Goal: Register for event/course

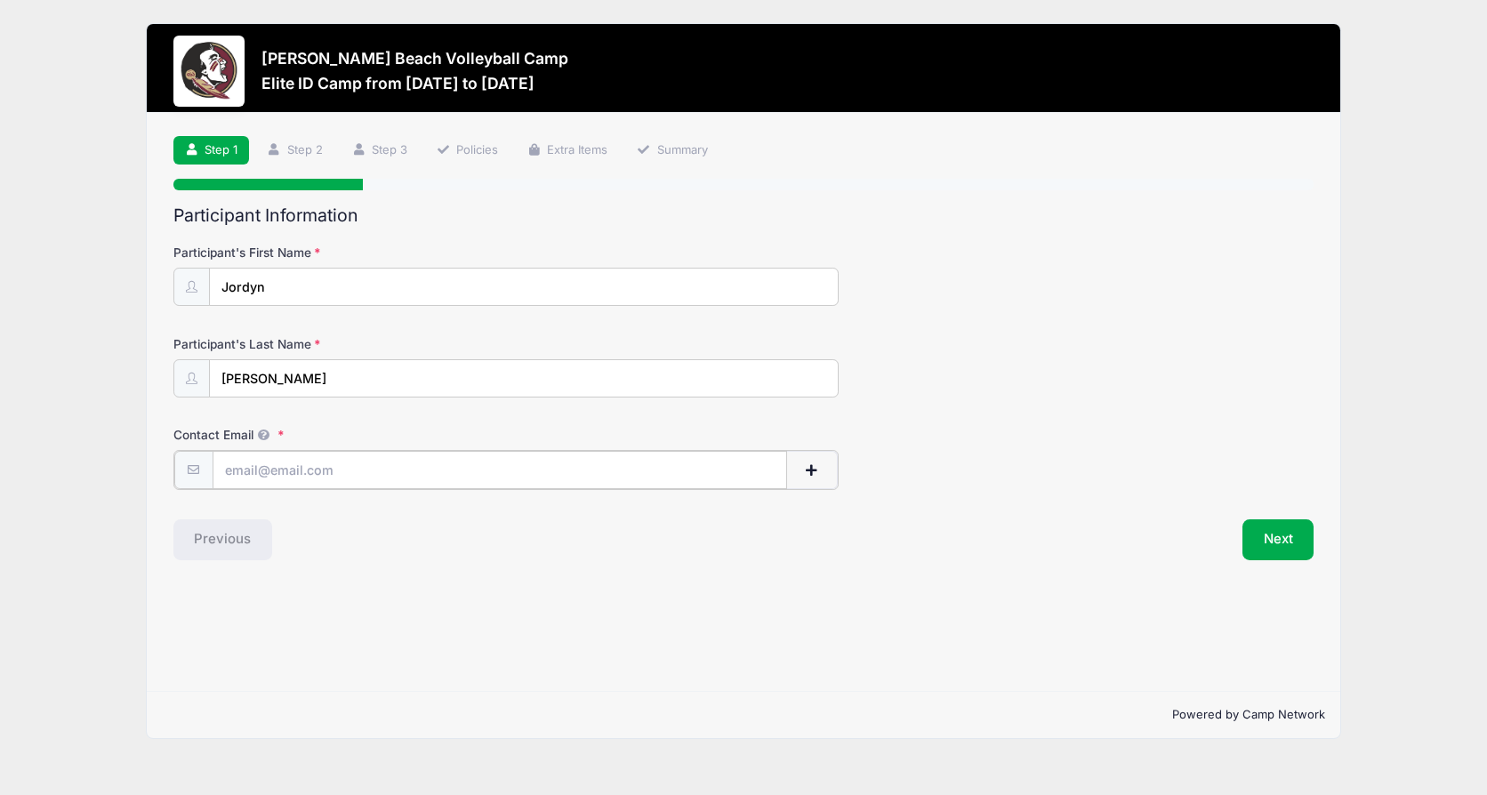
click at [312, 475] on input "Contact Email" at bounding box center [500, 470] width 574 height 38
type input "[EMAIL_ADDRESS][DOMAIN_NAME]"
click at [1274, 537] on button "Next" at bounding box center [1278, 537] width 72 height 41
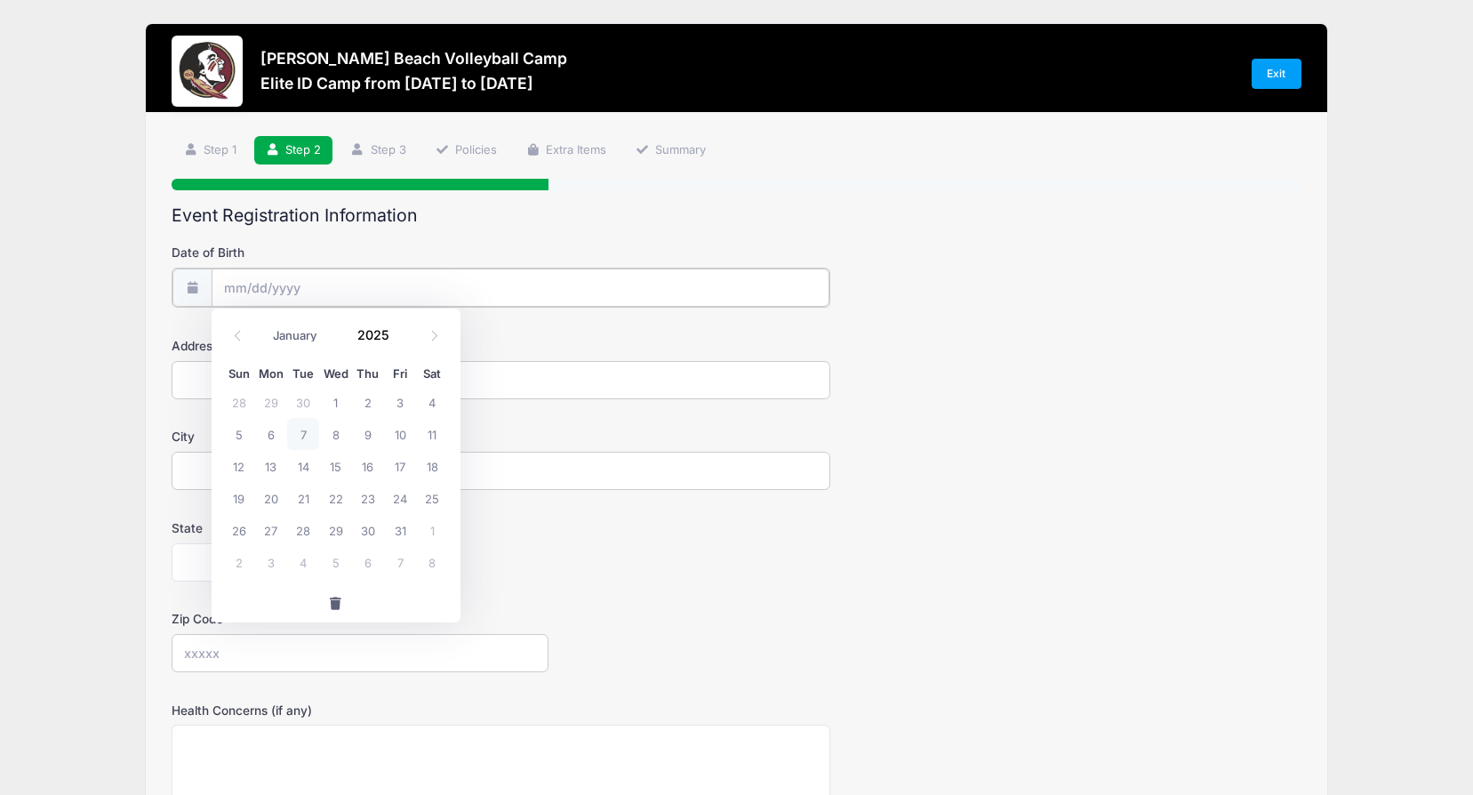
click at [341, 288] on input "Date of Birth" at bounding box center [521, 288] width 619 height 38
click at [398, 340] on span at bounding box center [401, 340] width 12 height 13
click at [398, 342] on span at bounding box center [401, 340] width 12 height 13
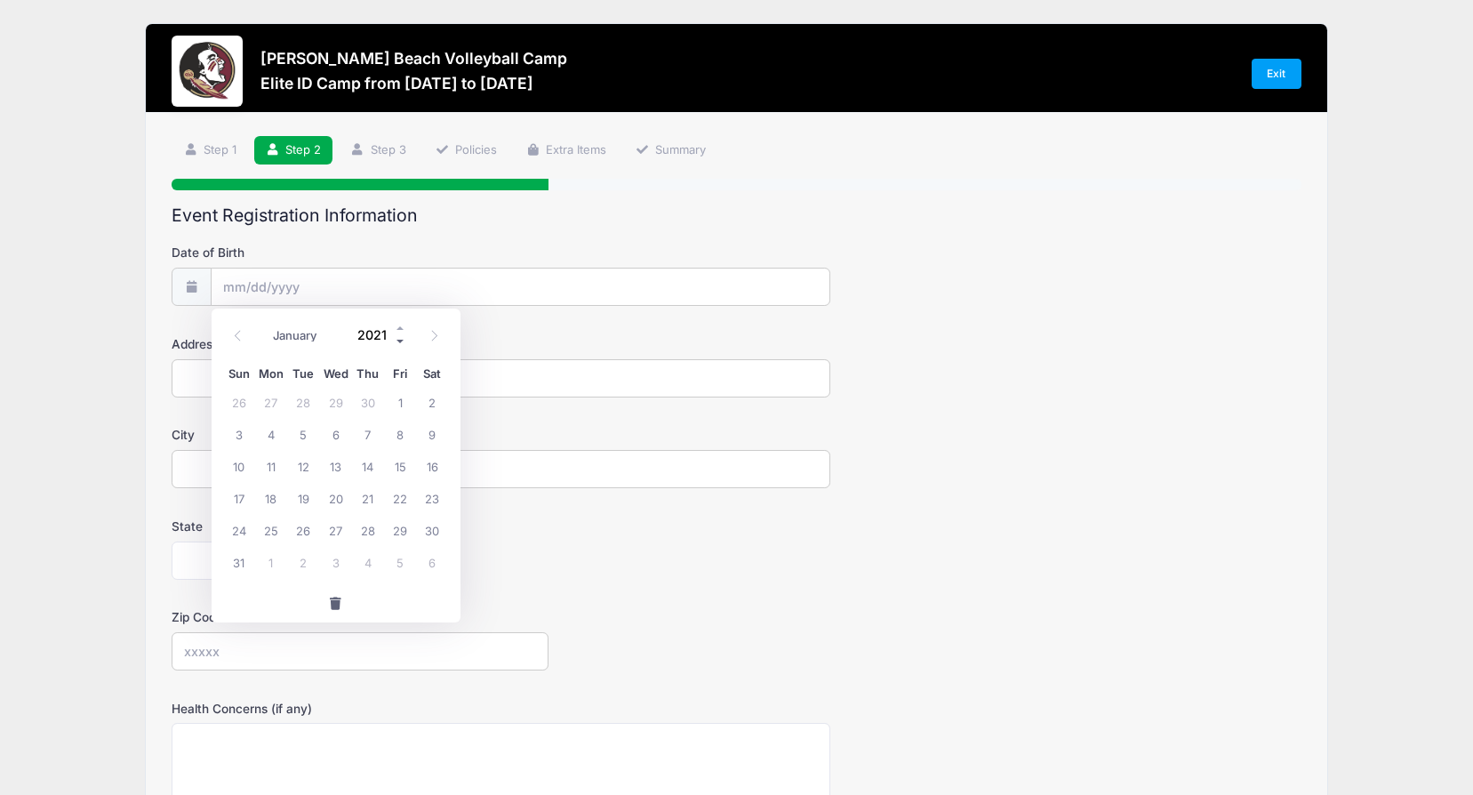
click at [398, 341] on span at bounding box center [401, 340] width 12 height 13
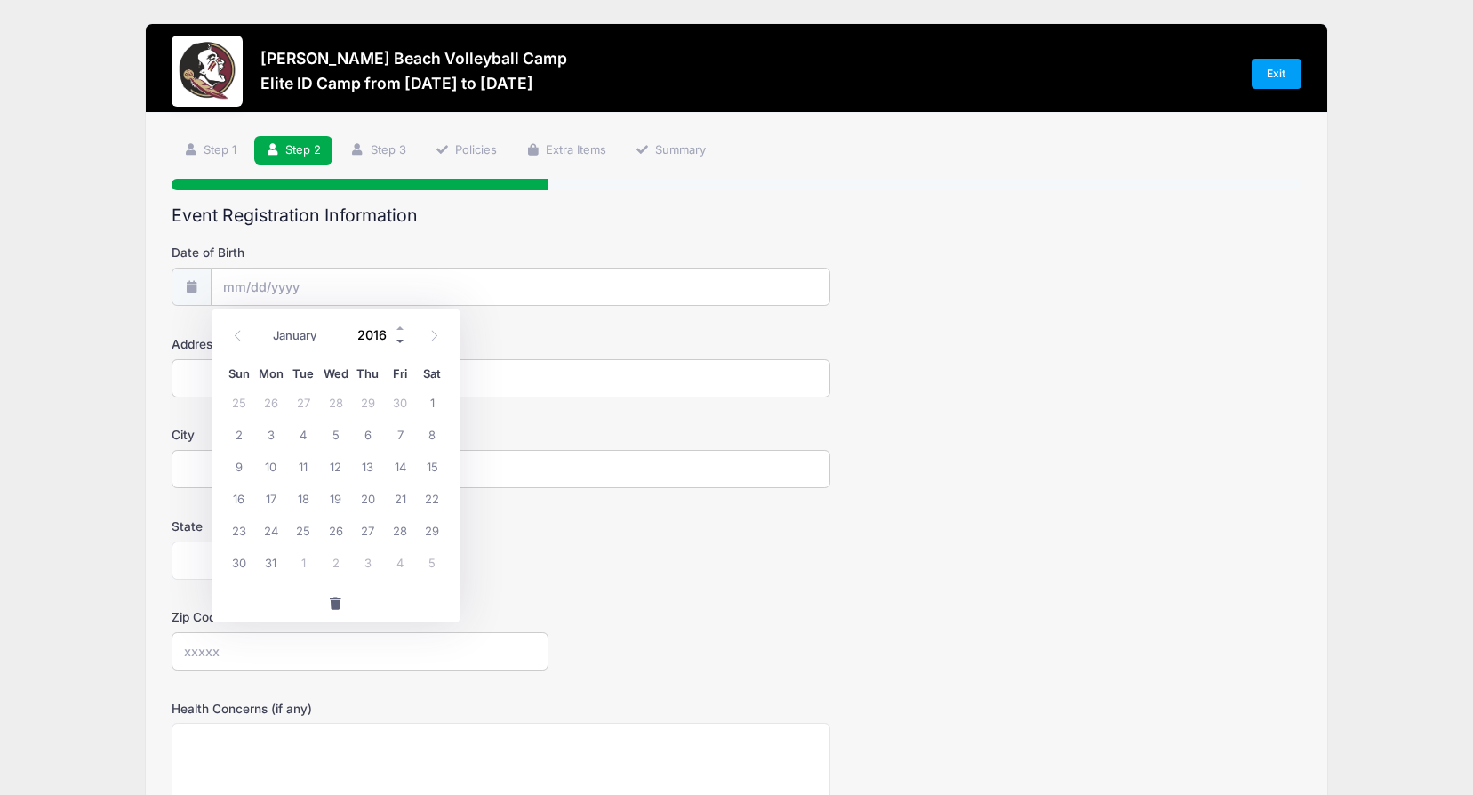
click at [398, 341] on span at bounding box center [401, 340] width 12 height 13
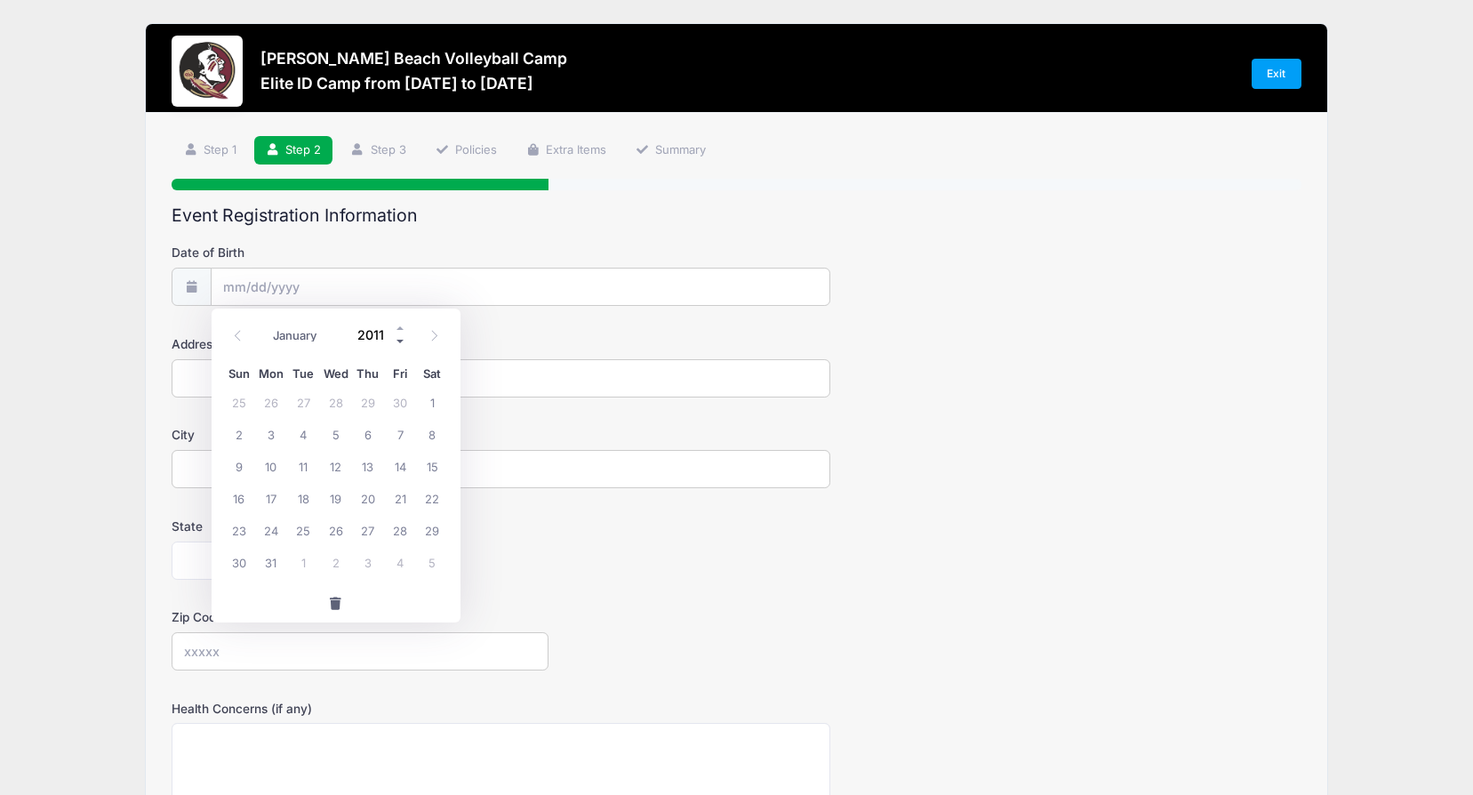
click at [398, 341] on span at bounding box center [401, 340] width 12 height 13
click at [398, 339] on span at bounding box center [401, 340] width 12 height 13
type input "2009"
click at [301, 330] on select "January February March April May June July August September October November De…" at bounding box center [304, 335] width 79 height 23
click at [265, 324] on select "January February March April May June July August September October November De…" at bounding box center [304, 335] width 79 height 23
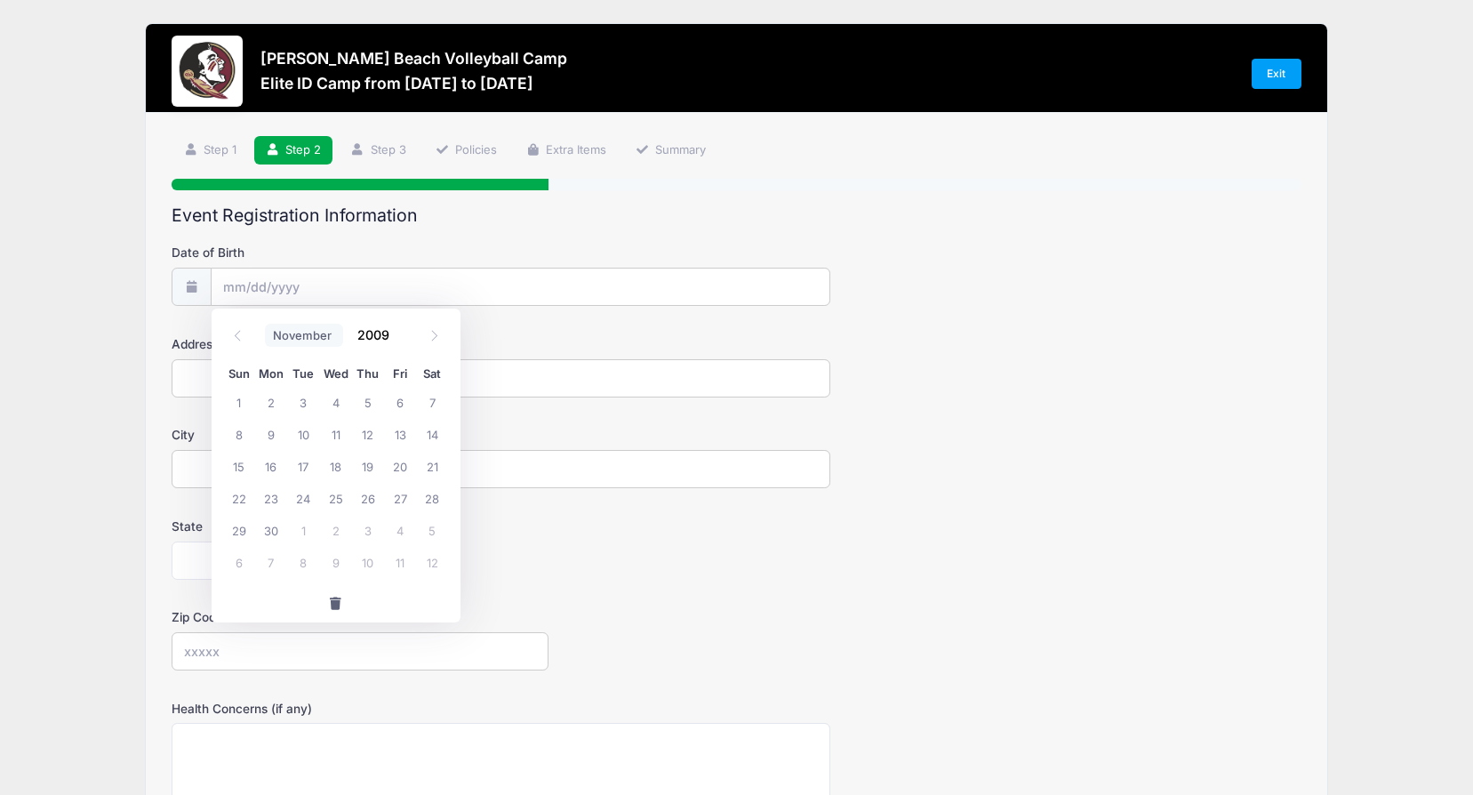
click at [316, 334] on select "January February March April May June July August September October November De…" at bounding box center [304, 335] width 79 height 23
select select "11"
click at [265, 324] on select "January February March April May June July August September October November De…" at bounding box center [304, 335] width 79 height 23
click at [364, 464] on span "17" at bounding box center [368, 466] width 32 height 32
type input "[DATE]"
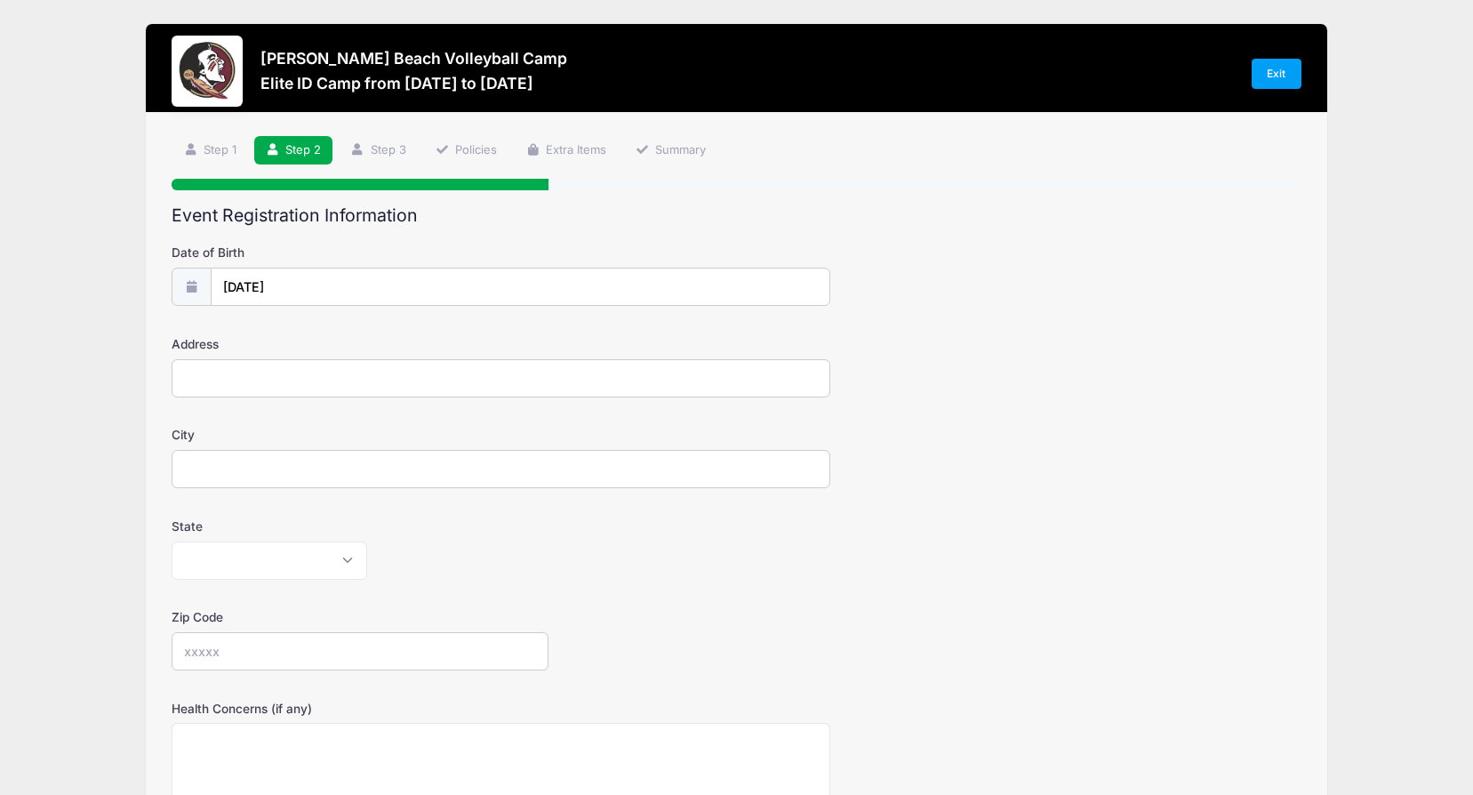
click at [270, 380] on input "Address" at bounding box center [501, 378] width 659 height 38
type input "[STREET_ADDRESS]"
type input "Tallahassee"
select select "FL"
type input "32317"
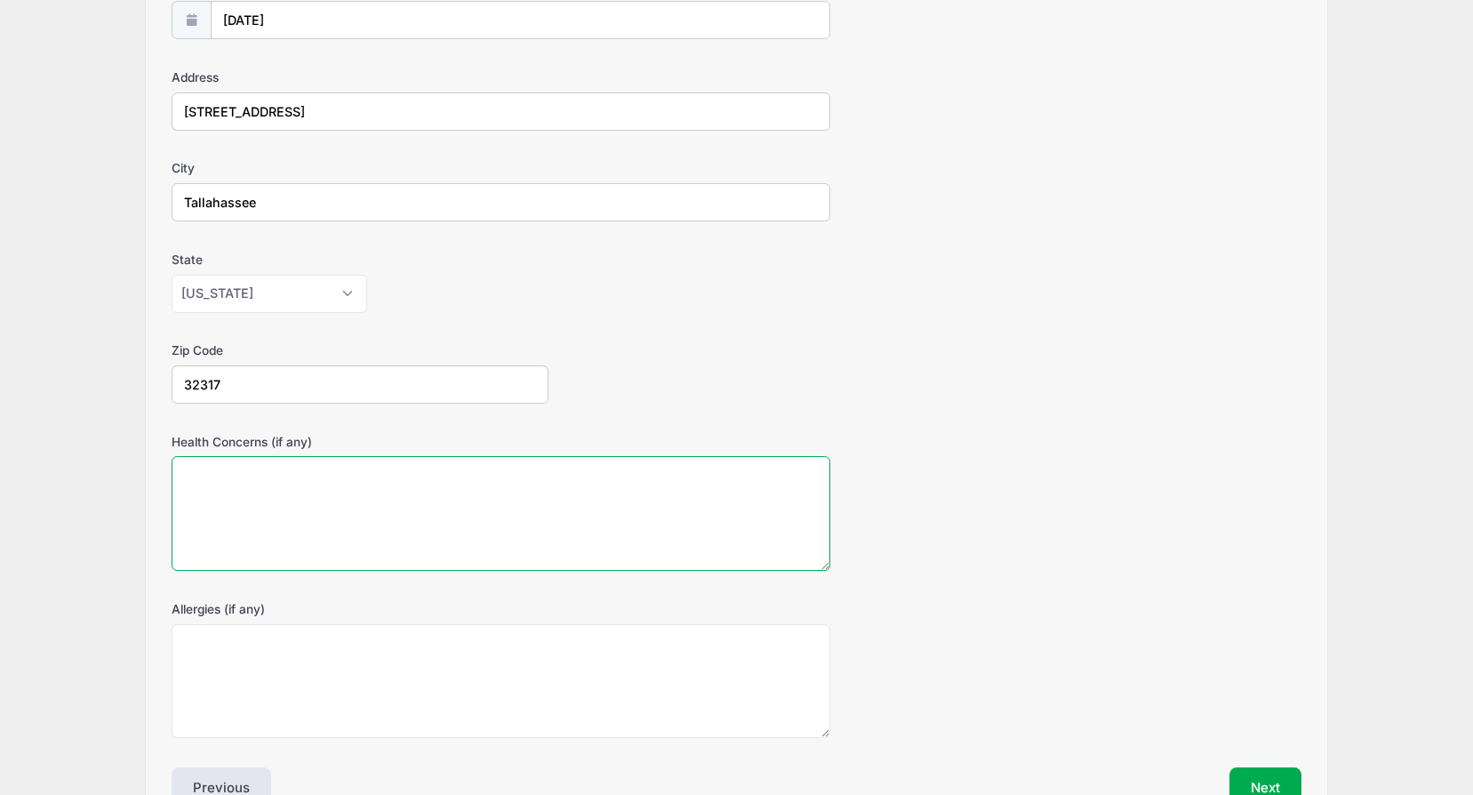
scroll to position [374, 0]
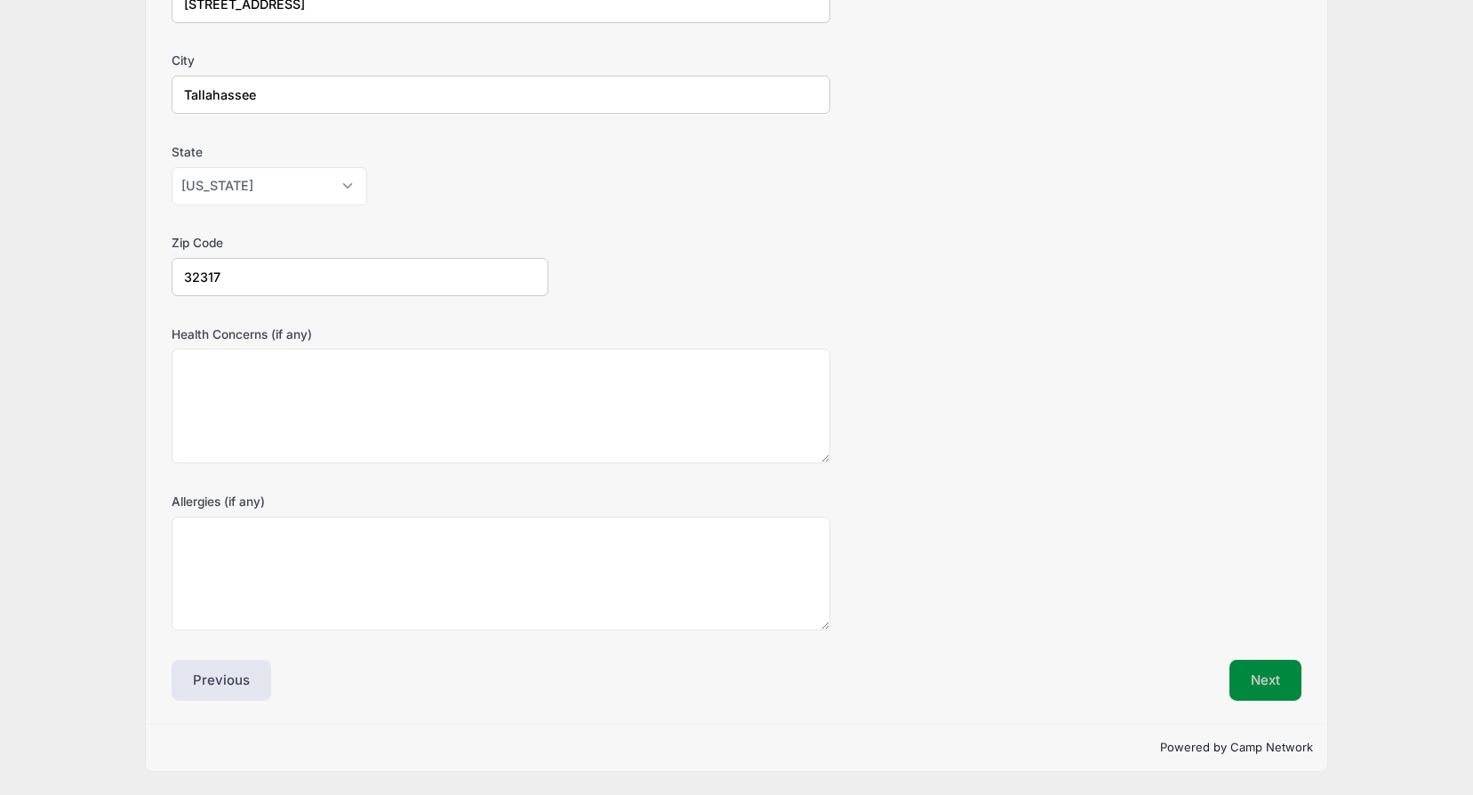
click at [1263, 685] on button "Next" at bounding box center [1266, 680] width 72 height 41
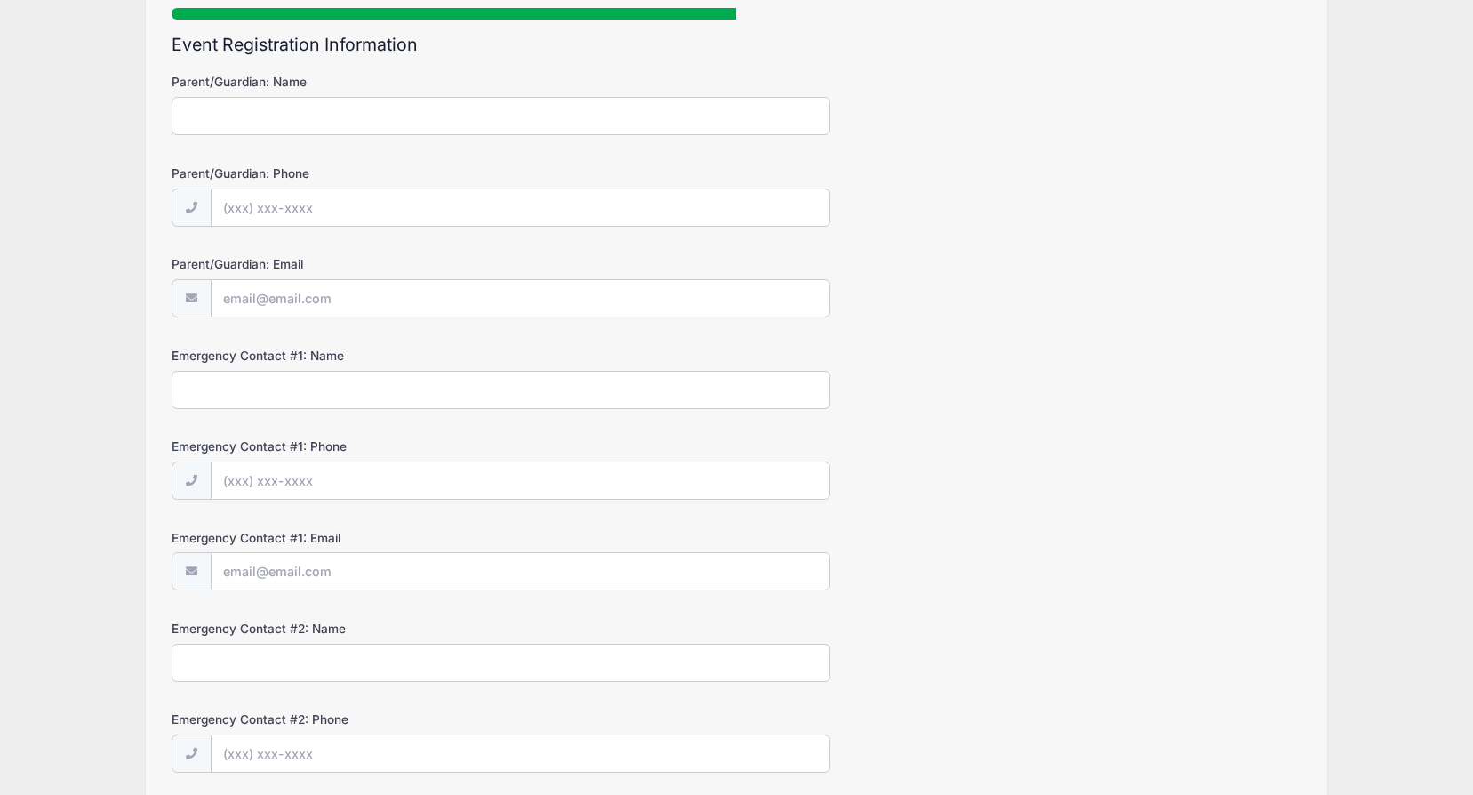
scroll to position [0, 0]
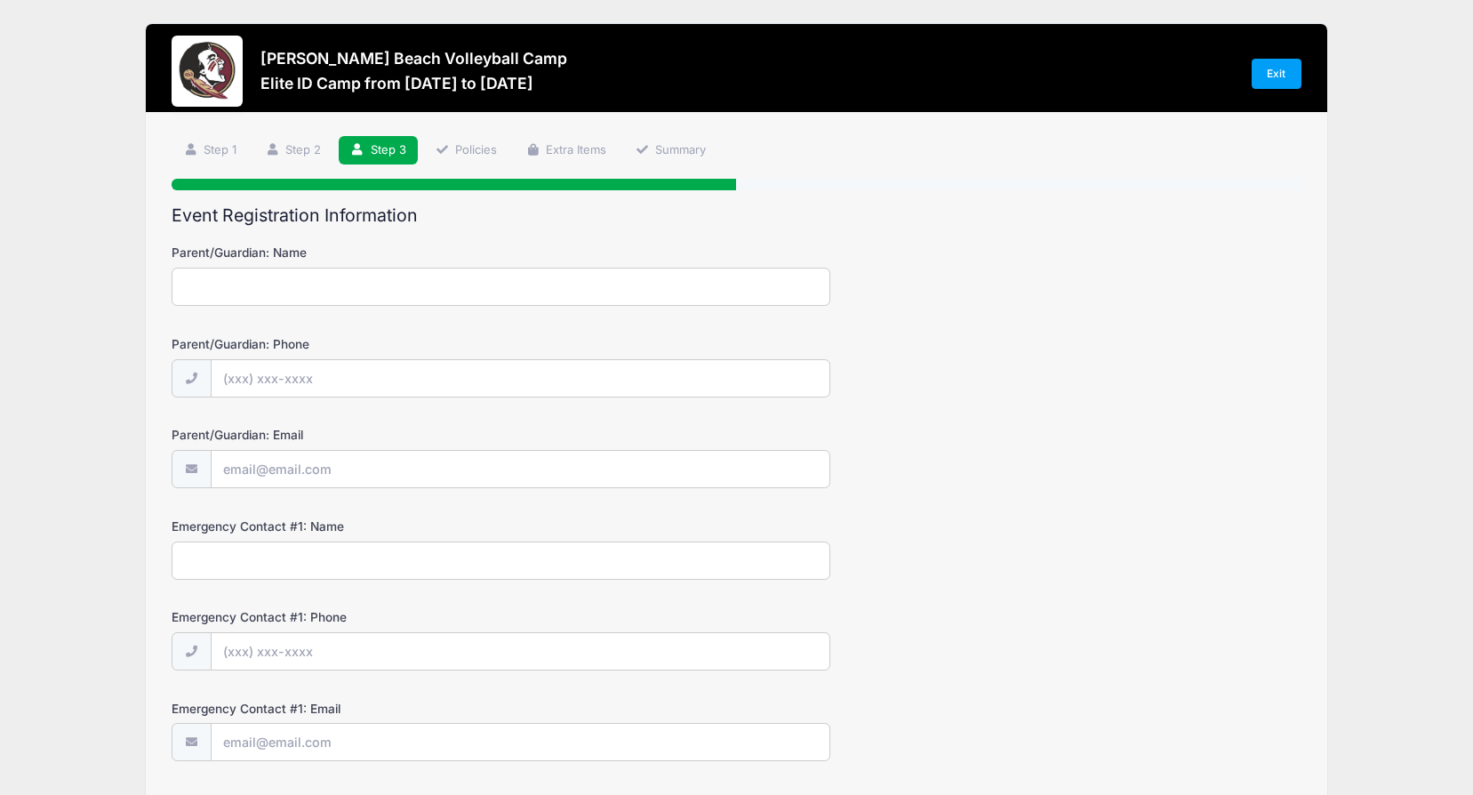
drag, startPoint x: 242, startPoint y: 285, endPoint x: 875, endPoint y: 293, distance: 633.1
click at [243, 285] on input "Parent/Guardian: Name" at bounding box center [501, 287] width 659 height 38
type input "[PERSON_NAME]"
type input "[PHONE_NUMBER]"
type input "[EMAIL_ADDRESS][DOMAIN_NAME]"
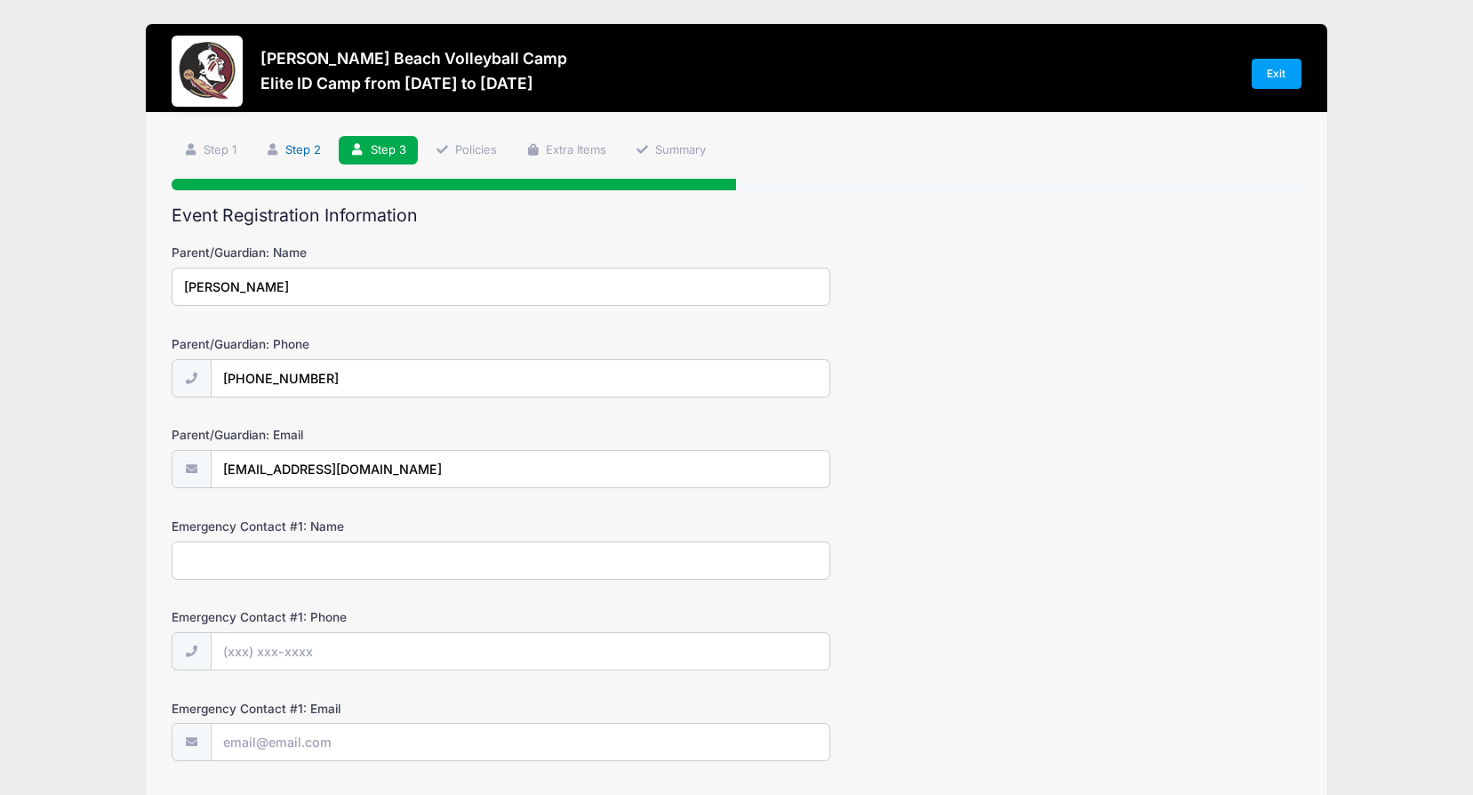
click at [291, 150] on link "Step 2" at bounding box center [293, 150] width 79 height 29
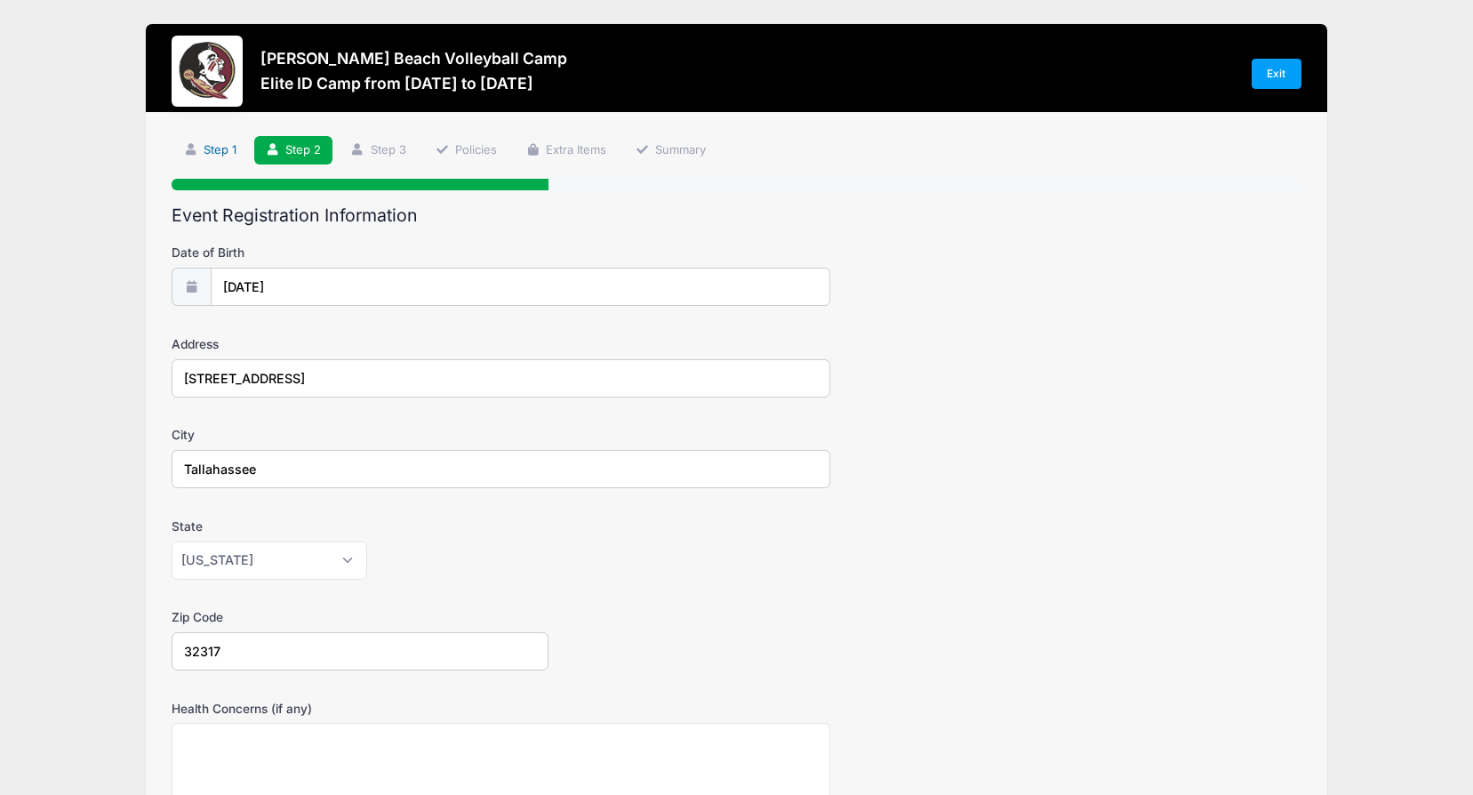
click at [230, 159] on link "Step 1" at bounding box center [210, 150] width 76 height 29
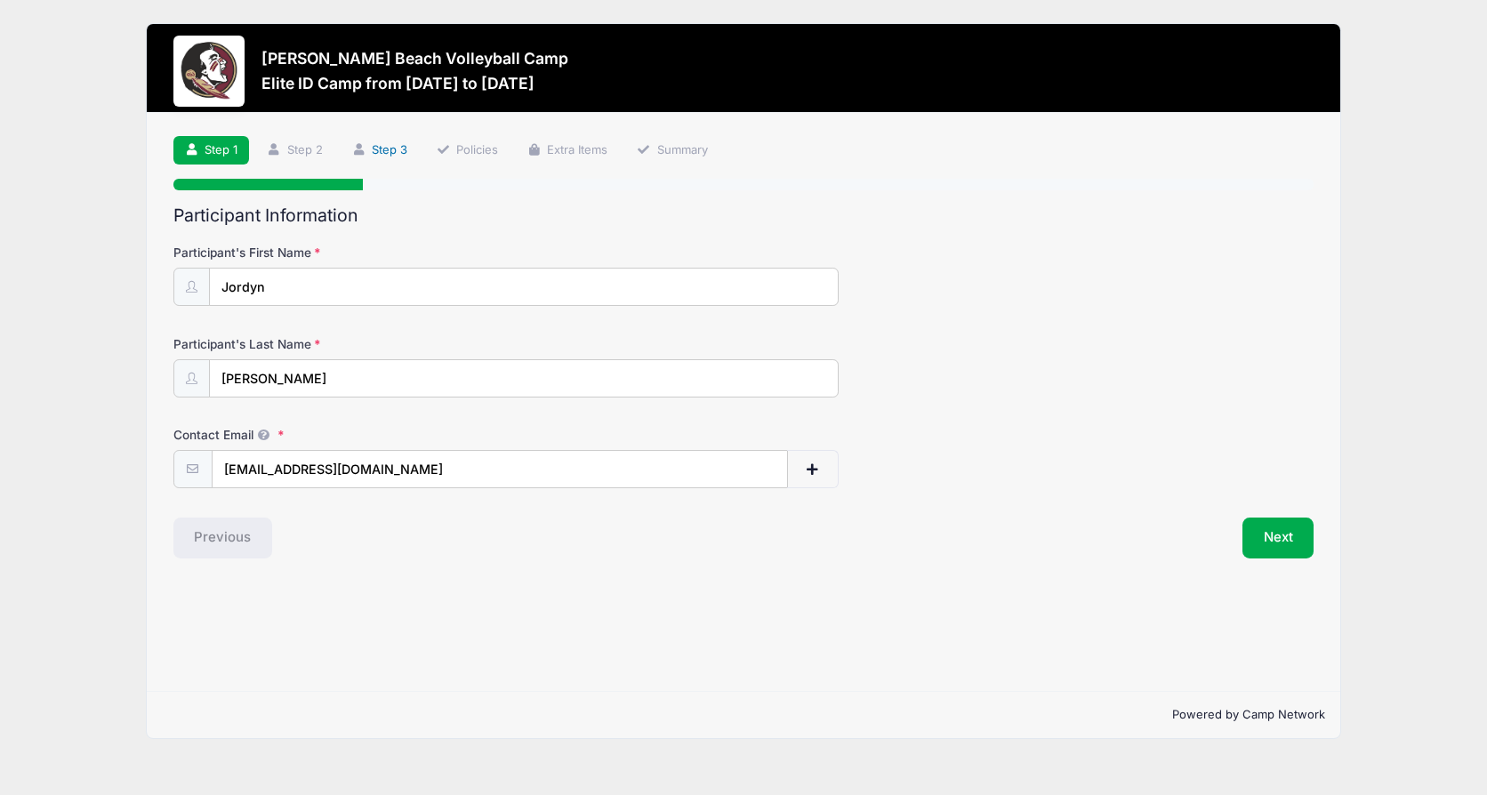
click at [389, 149] on link "Step 3" at bounding box center [379, 150] width 79 height 29
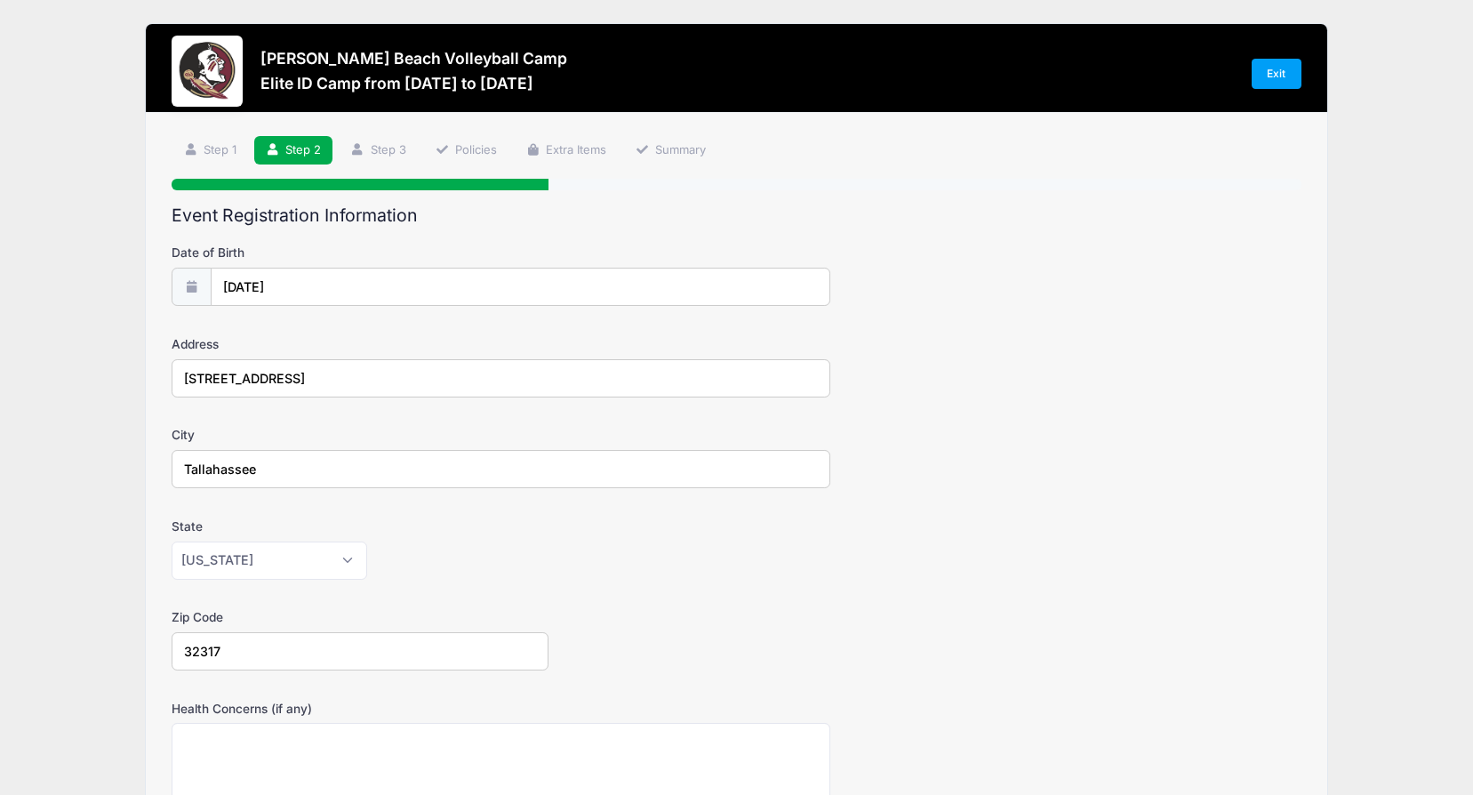
scroll to position [267, 0]
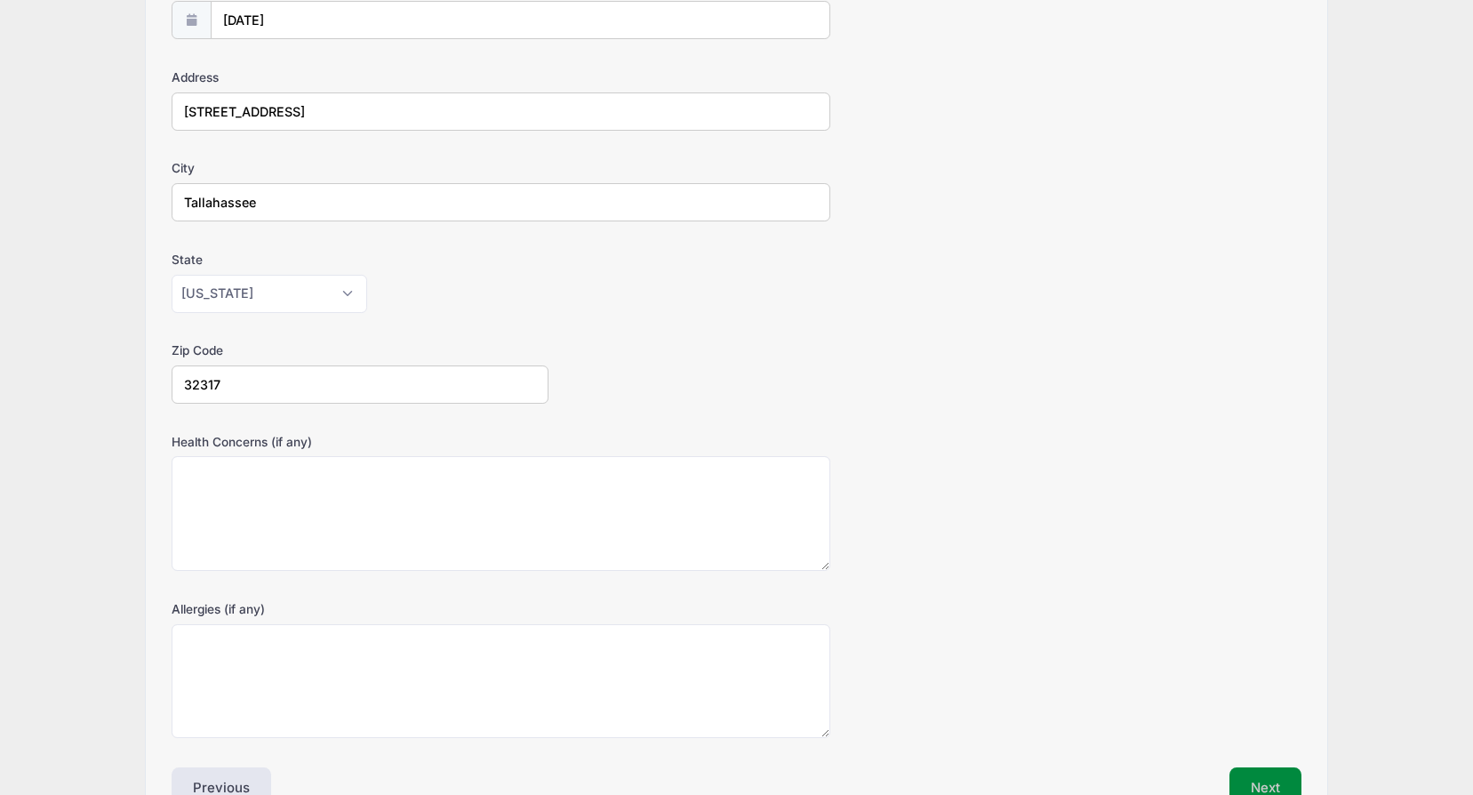
click at [1261, 779] on button "Next" at bounding box center [1266, 787] width 72 height 41
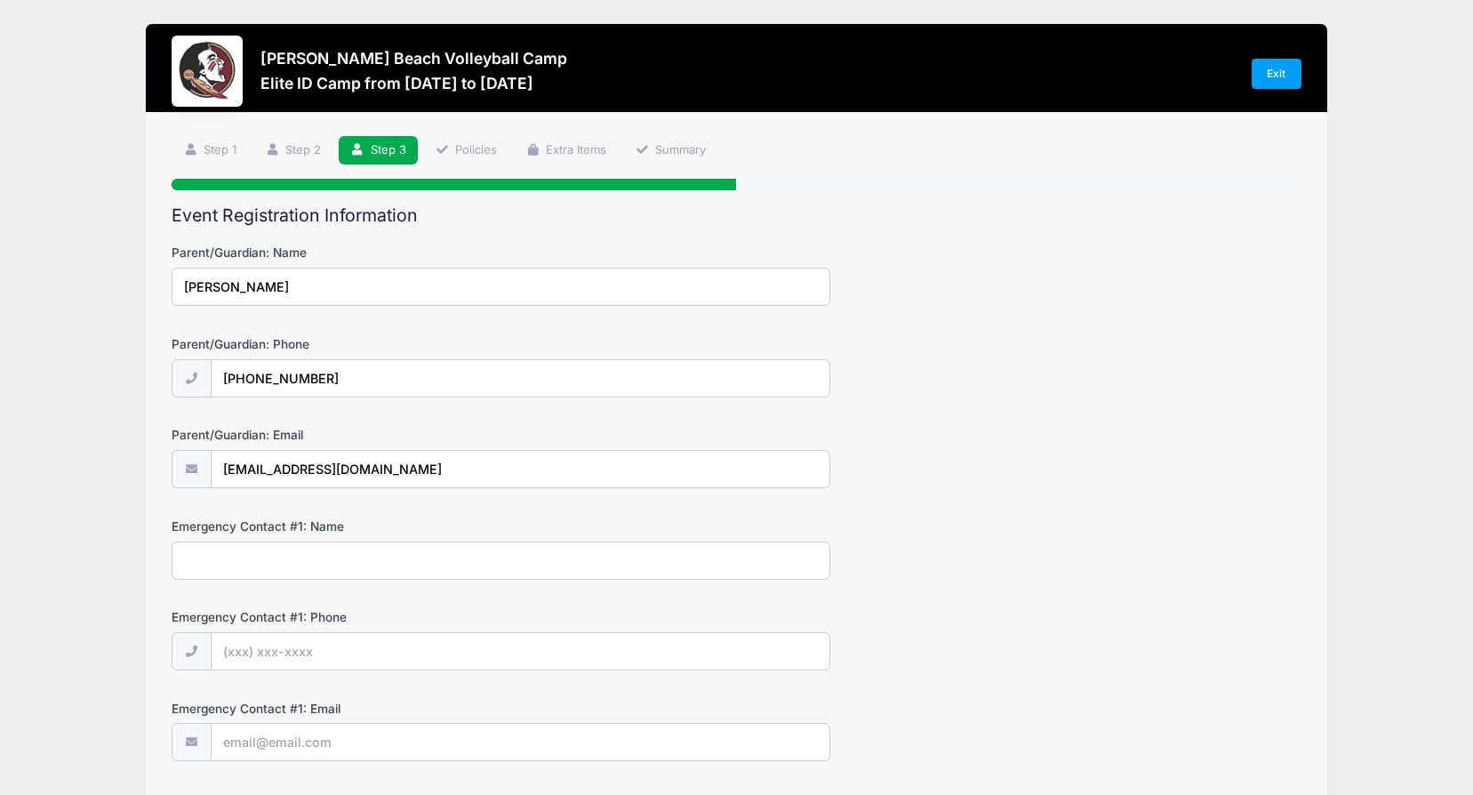
scroll to position [89, 0]
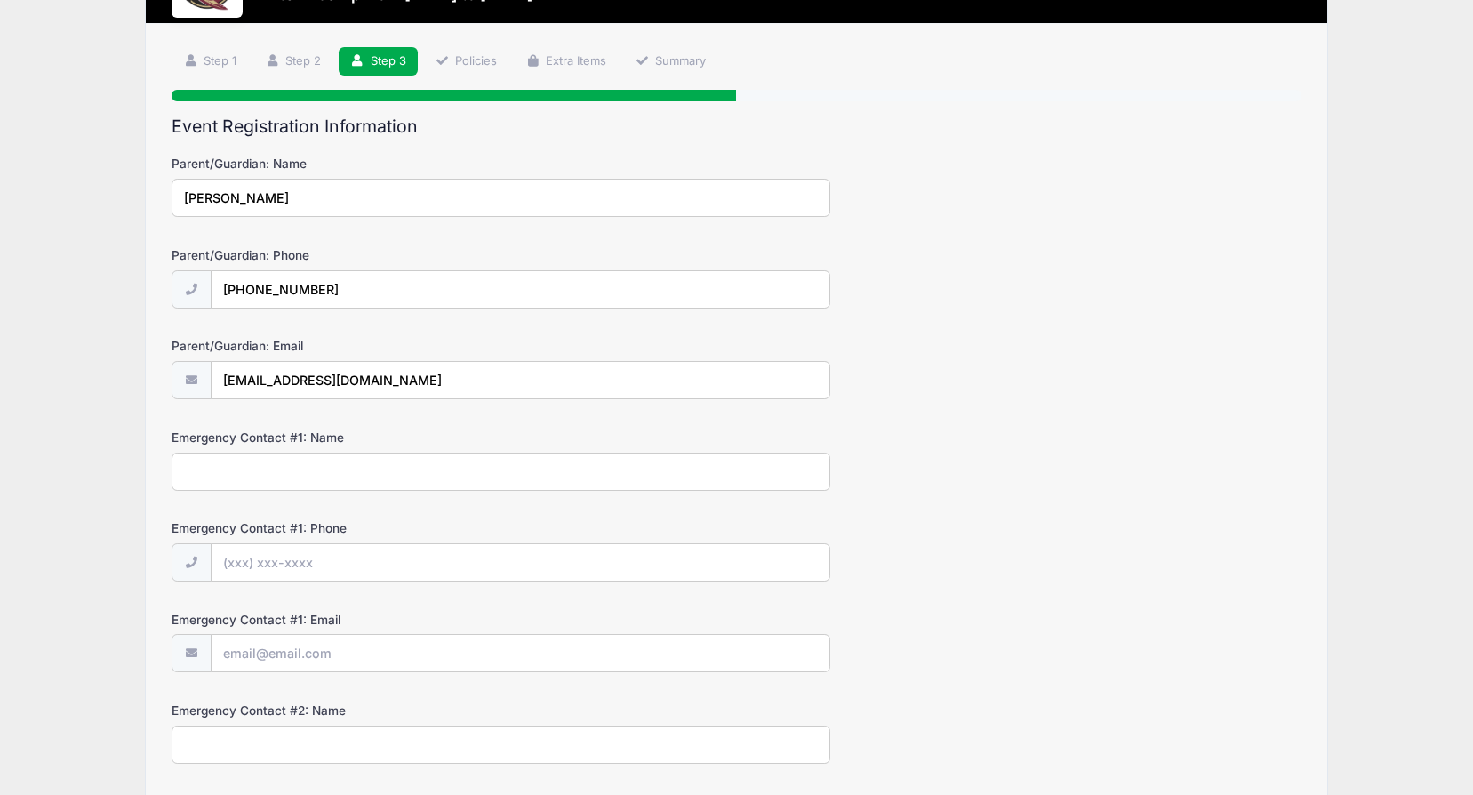
click at [297, 466] on input "Emergency Contact #1: Name" at bounding box center [501, 472] width 659 height 38
type input "[PERSON_NAME]"
type input "[PHONE_NUMBER]"
type input "[EMAIL_ADDRESS][DOMAIN_NAME]"
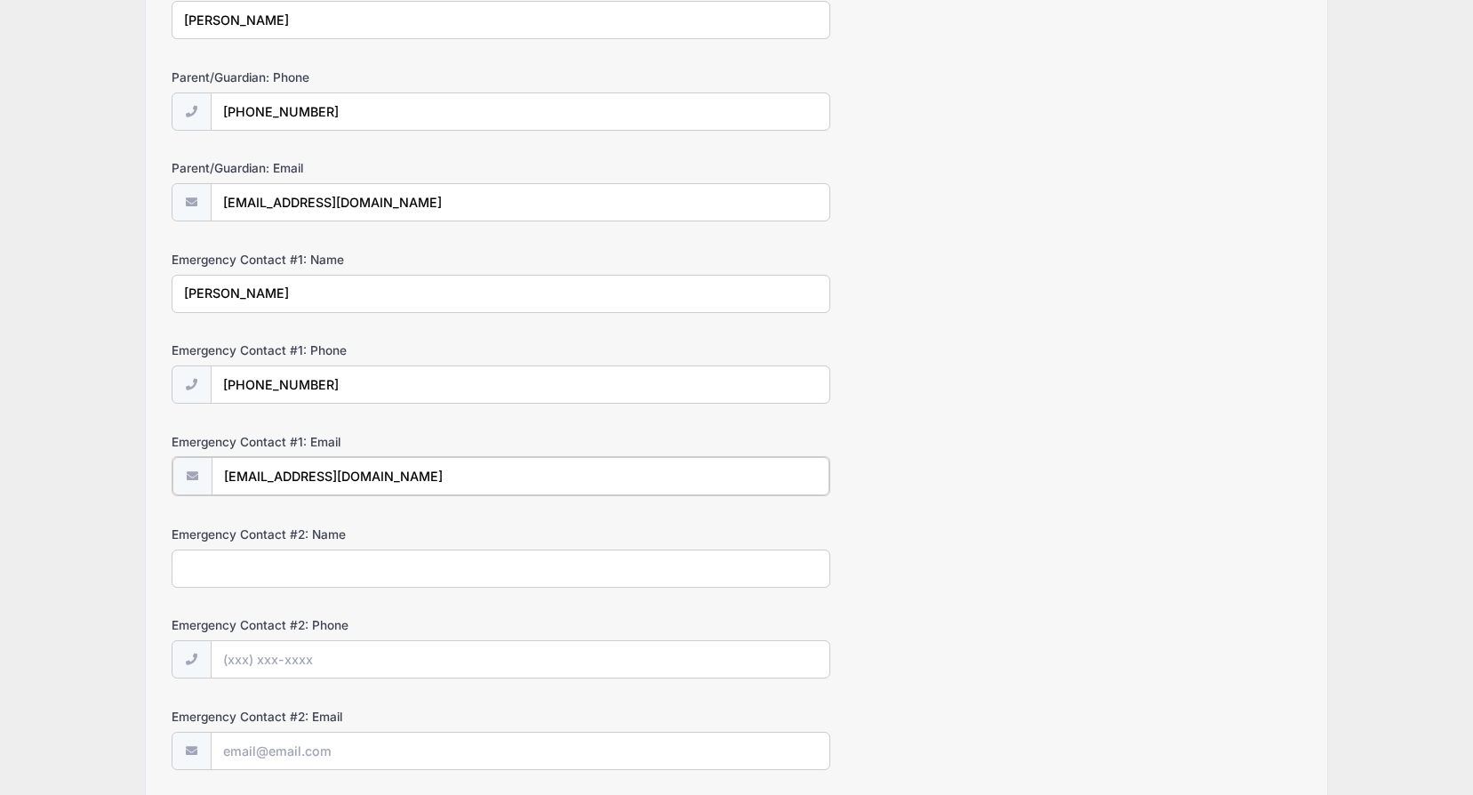
scroll to position [356, 0]
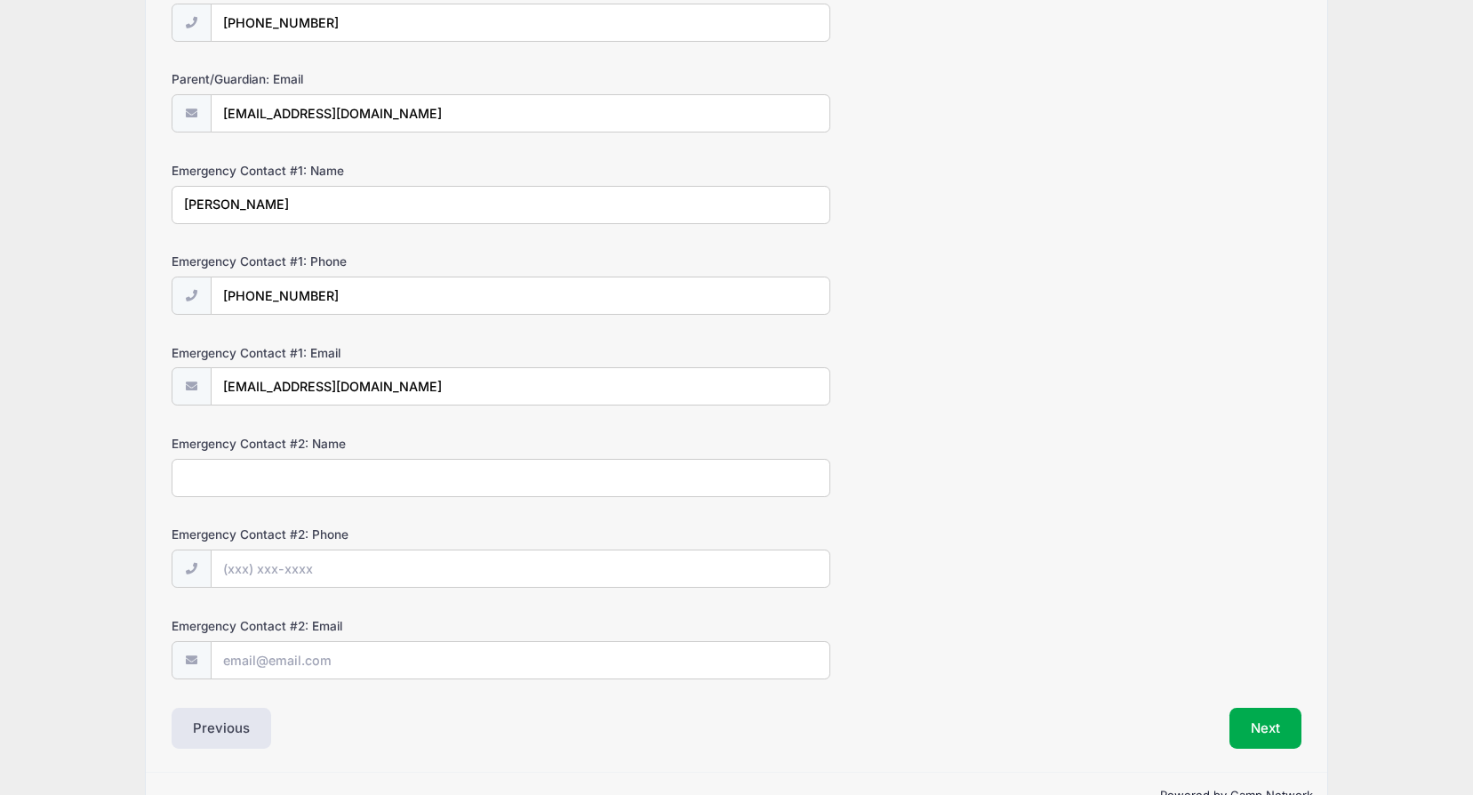
drag, startPoint x: 337, startPoint y: 486, endPoint x: 1001, endPoint y: 527, distance: 665.5
click at [350, 485] on input "Emergency Contact #2: Name" at bounding box center [501, 478] width 659 height 38
type input "B"
type input "[PERSON_NAME]"
type input "[PHONE_NUMBER]"
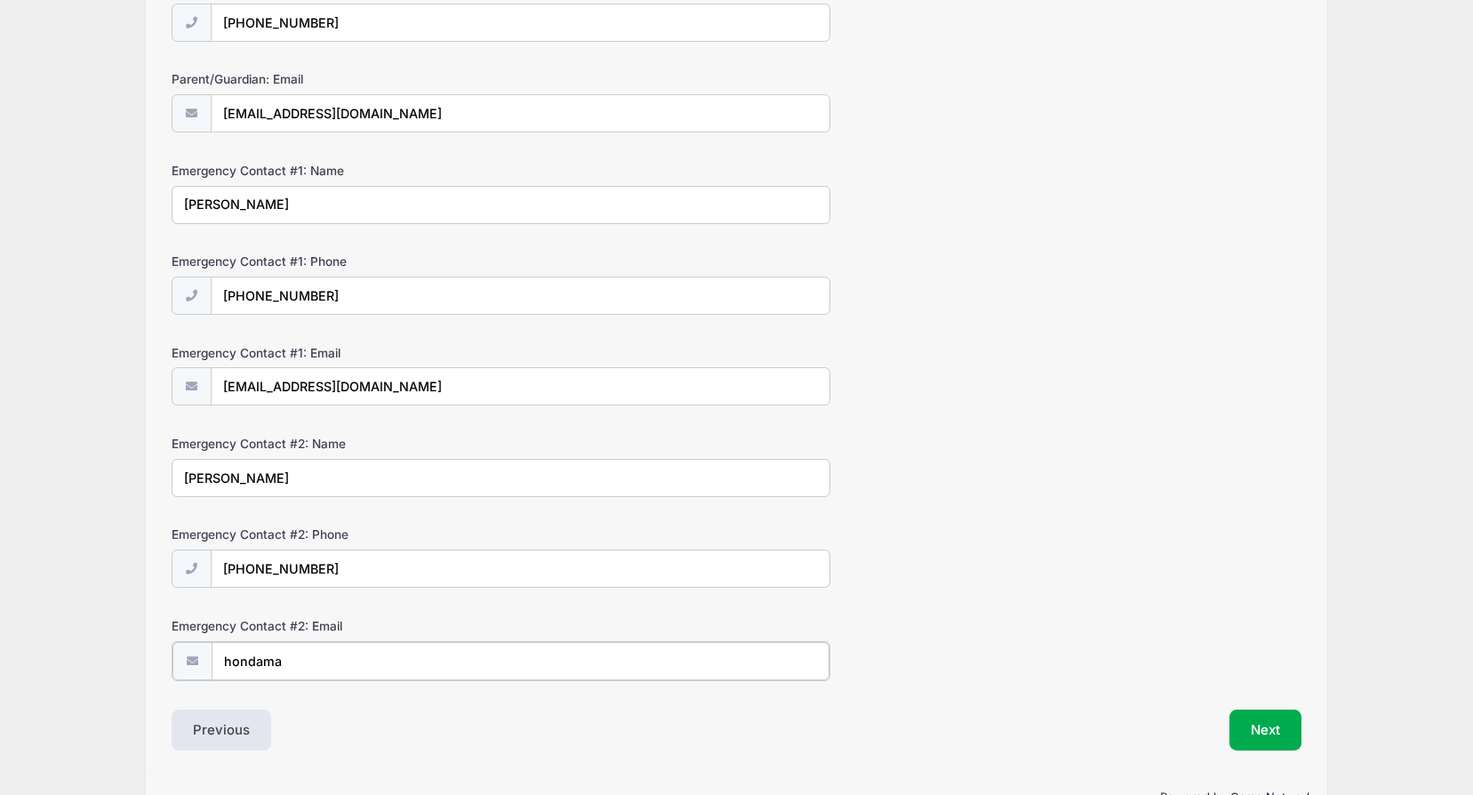
type input "[EMAIL_ADDRESS][DOMAIN_NAME]"
click at [1255, 729] on button "Next" at bounding box center [1266, 728] width 72 height 41
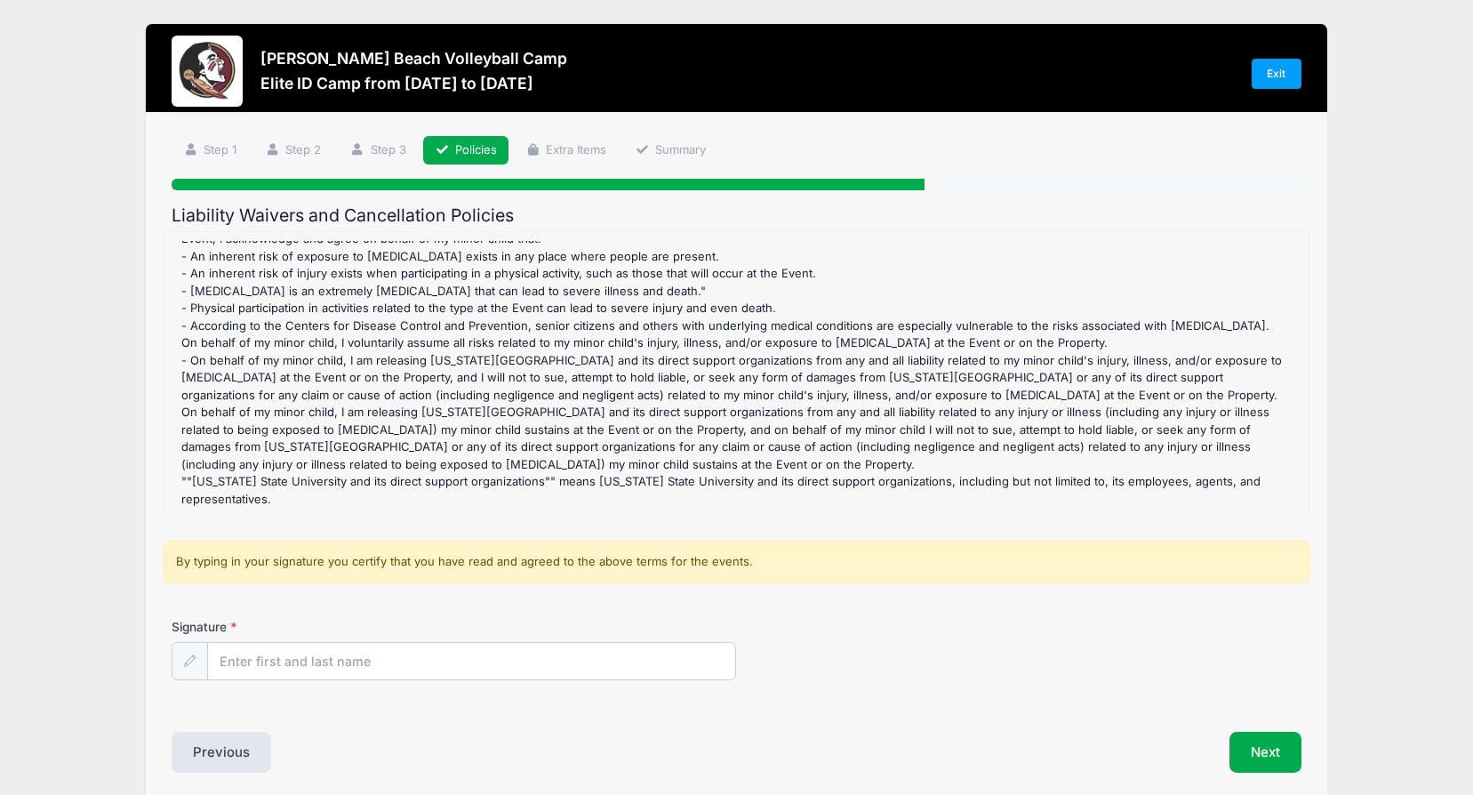
scroll to position [72, 0]
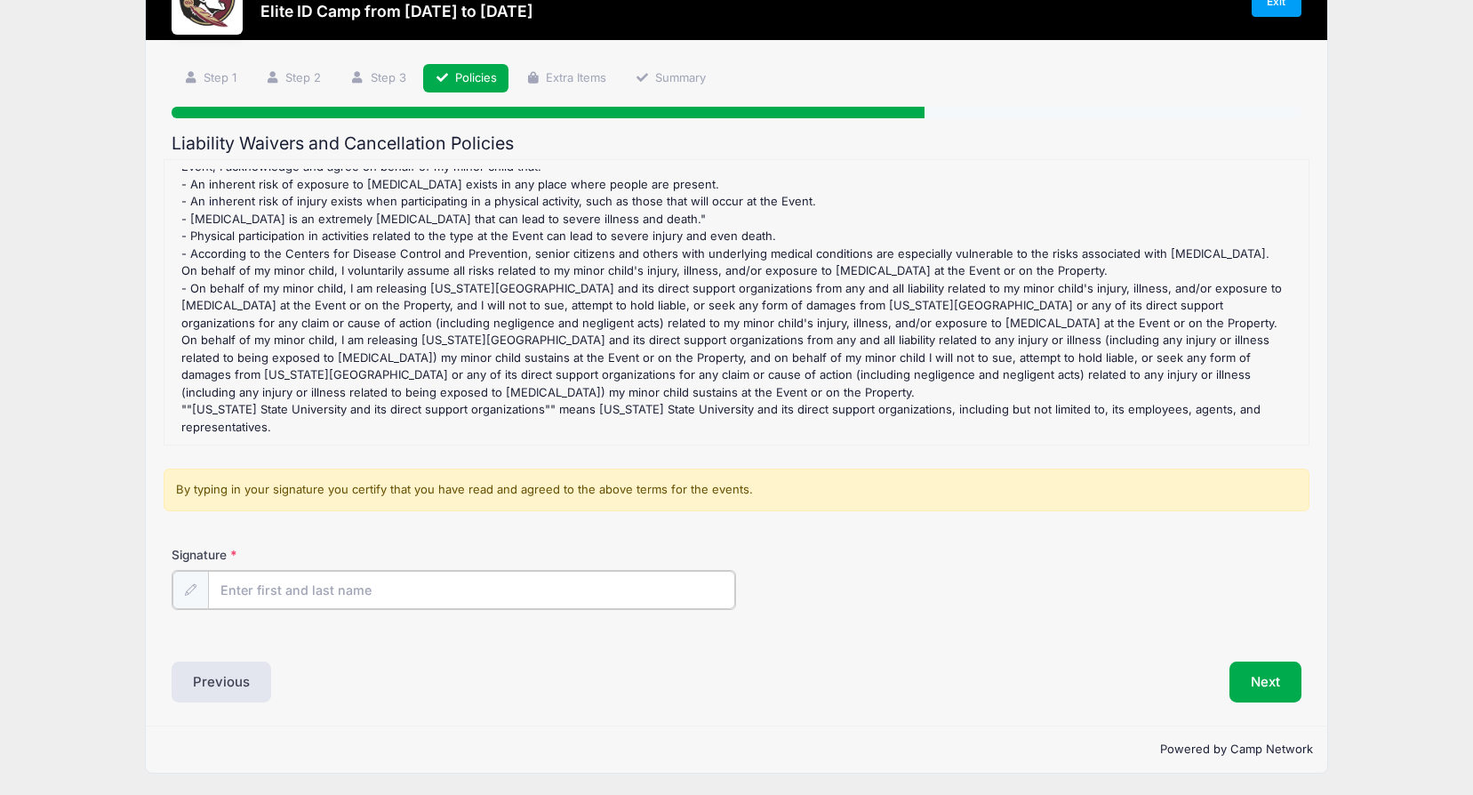
click at [414, 600] on input "Signature" at bounding box center [471, 590] width 527 height 38
type input "[PERSON_NAME]"
click at [1251, 677] on button "Next" at bounding box center [1266, 680] width 72 height 41
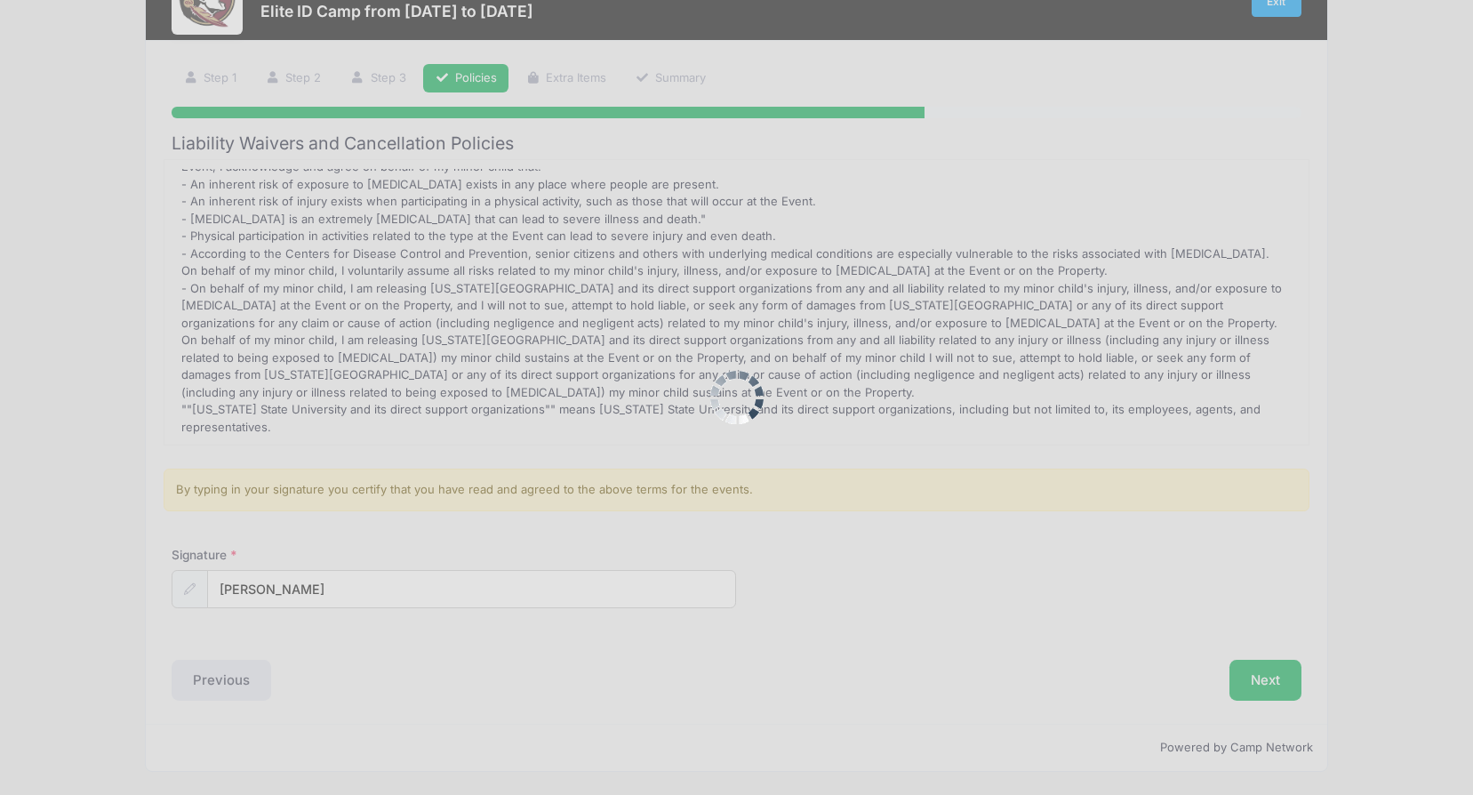
scroll to position [0, 0]
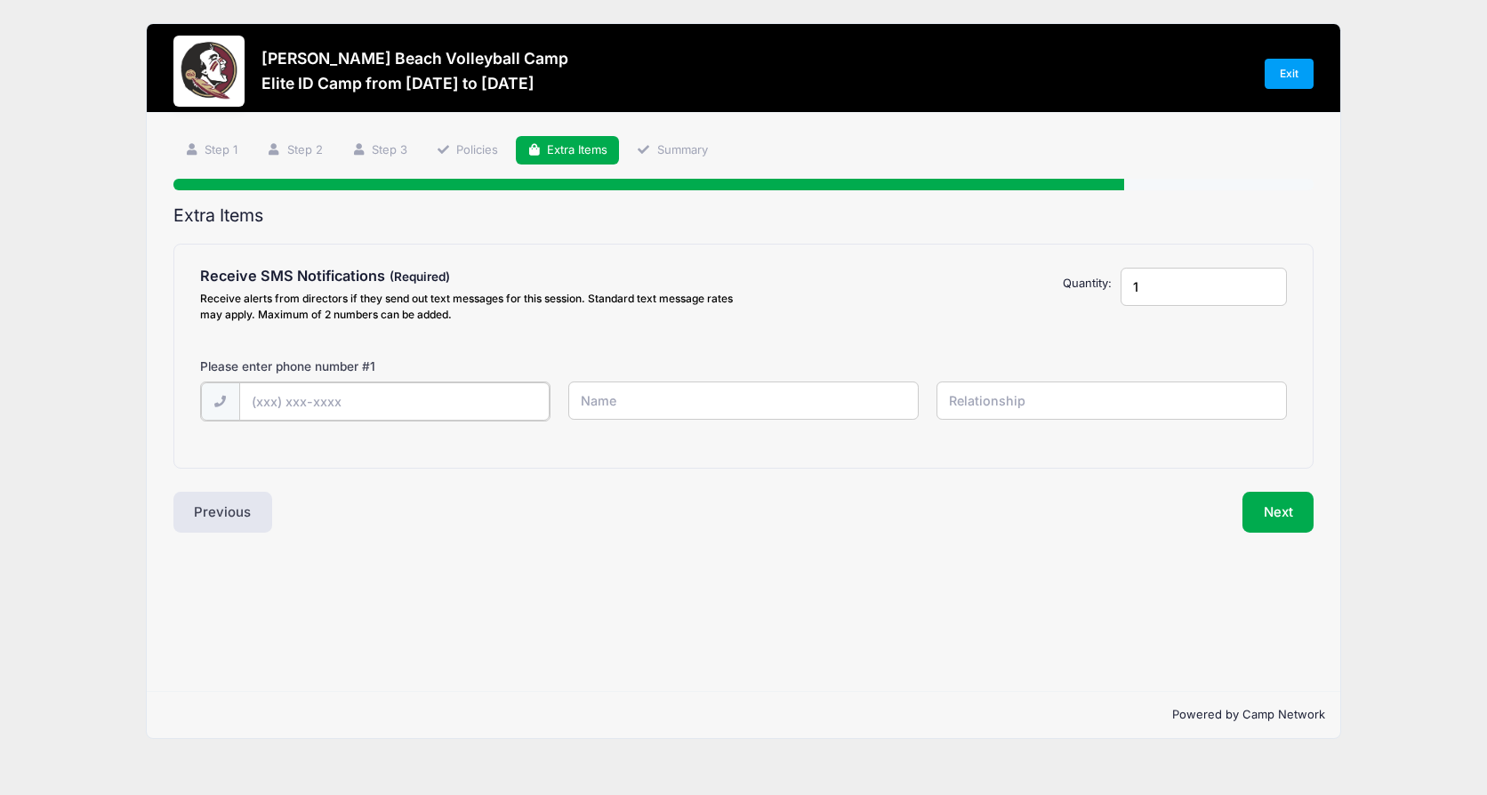
click at [254, 396] on input "text" at bounding box center [394, 401] width 310 height 38
type input "[PHONE_NUMBER]"
type input "[PERSON_NAME]"
type input "mother"
click at [1262, 514] on button "Next" at bounding box center [1278, 510] width 72 height 41
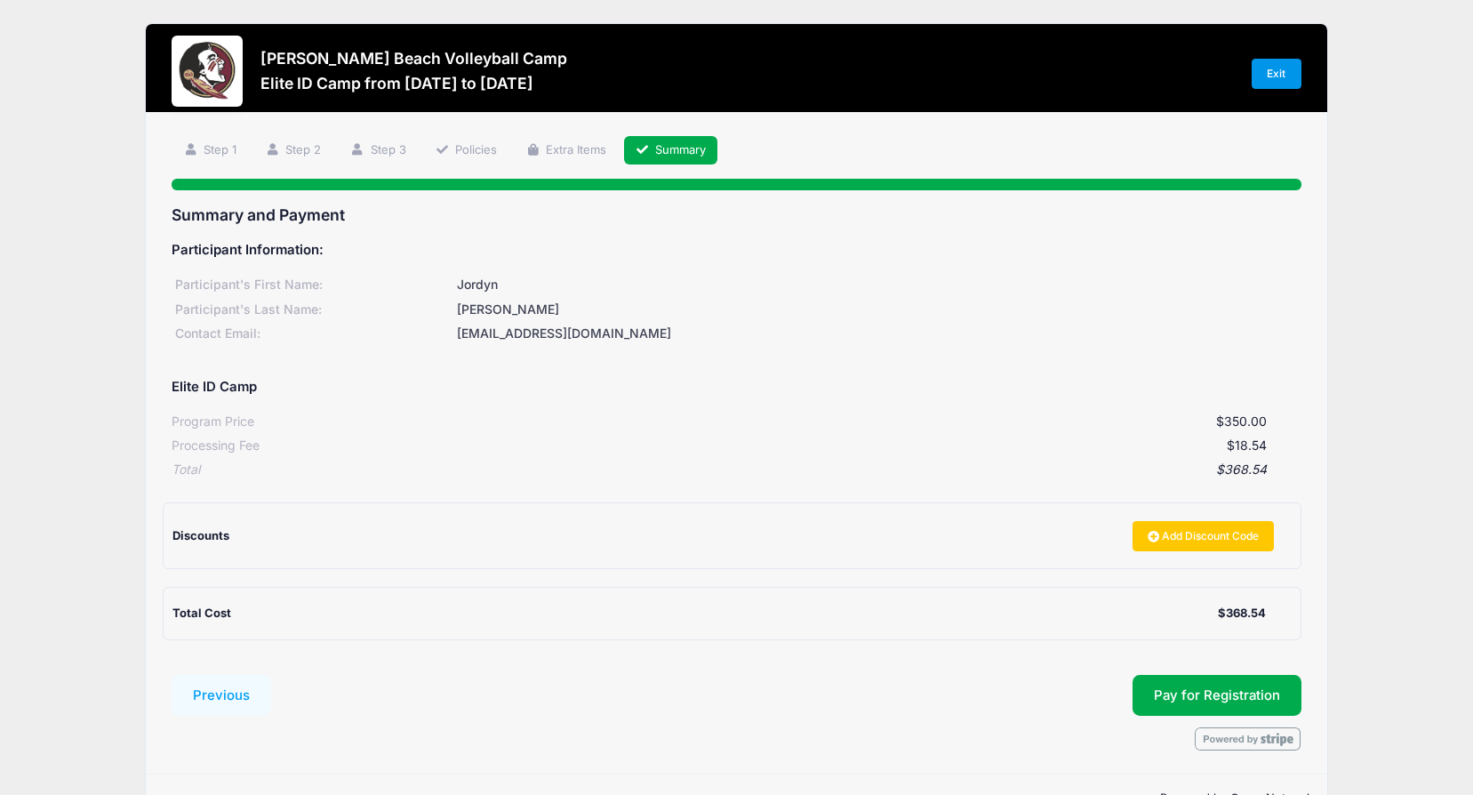
click at [1280, 72] on link "Exit" at bounding box center [1277, 74] width 50 height 30
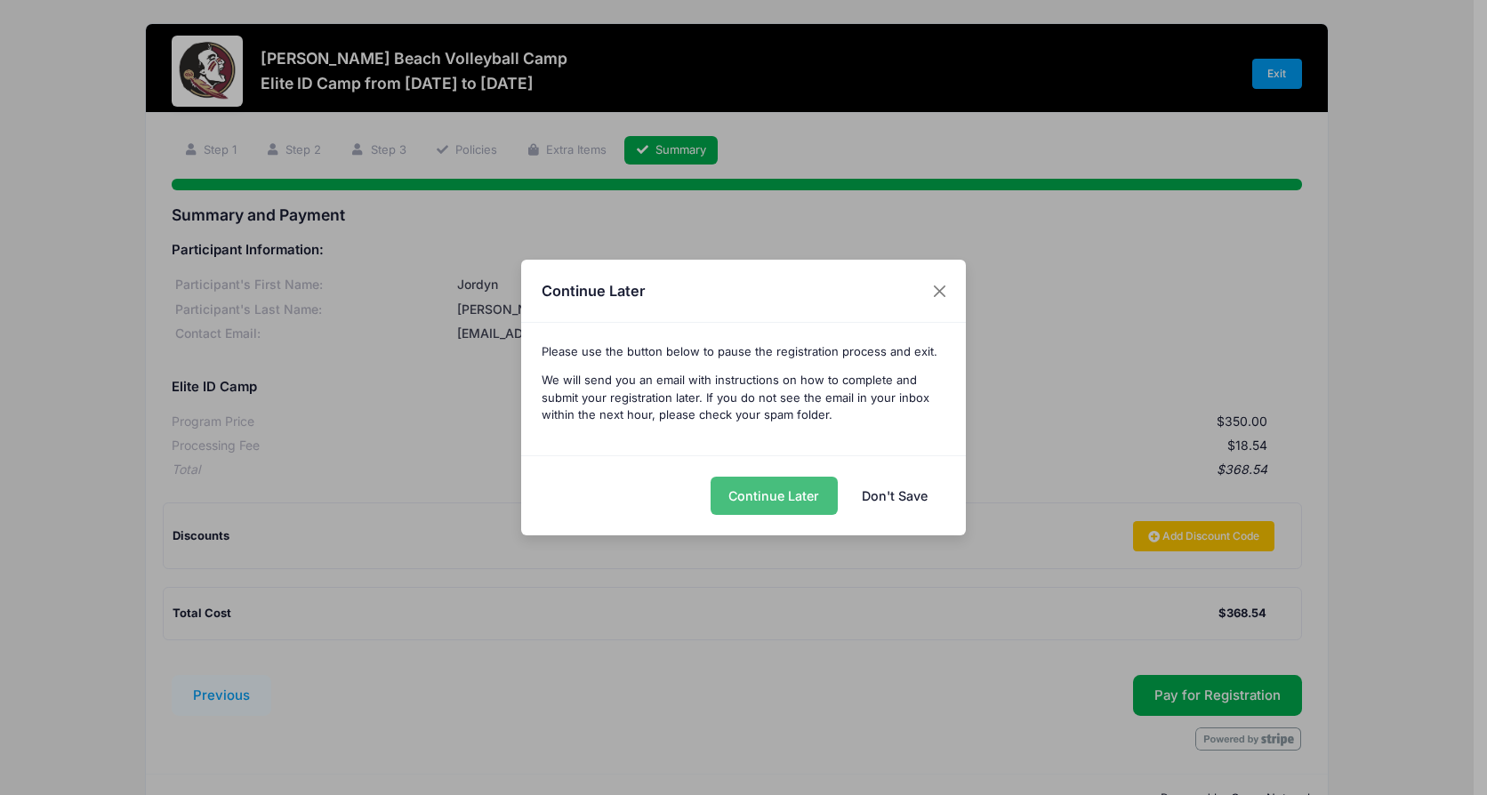
click at [785, 498] on button "Continue Later" at bounding box center [773, 496] width 127 height 38
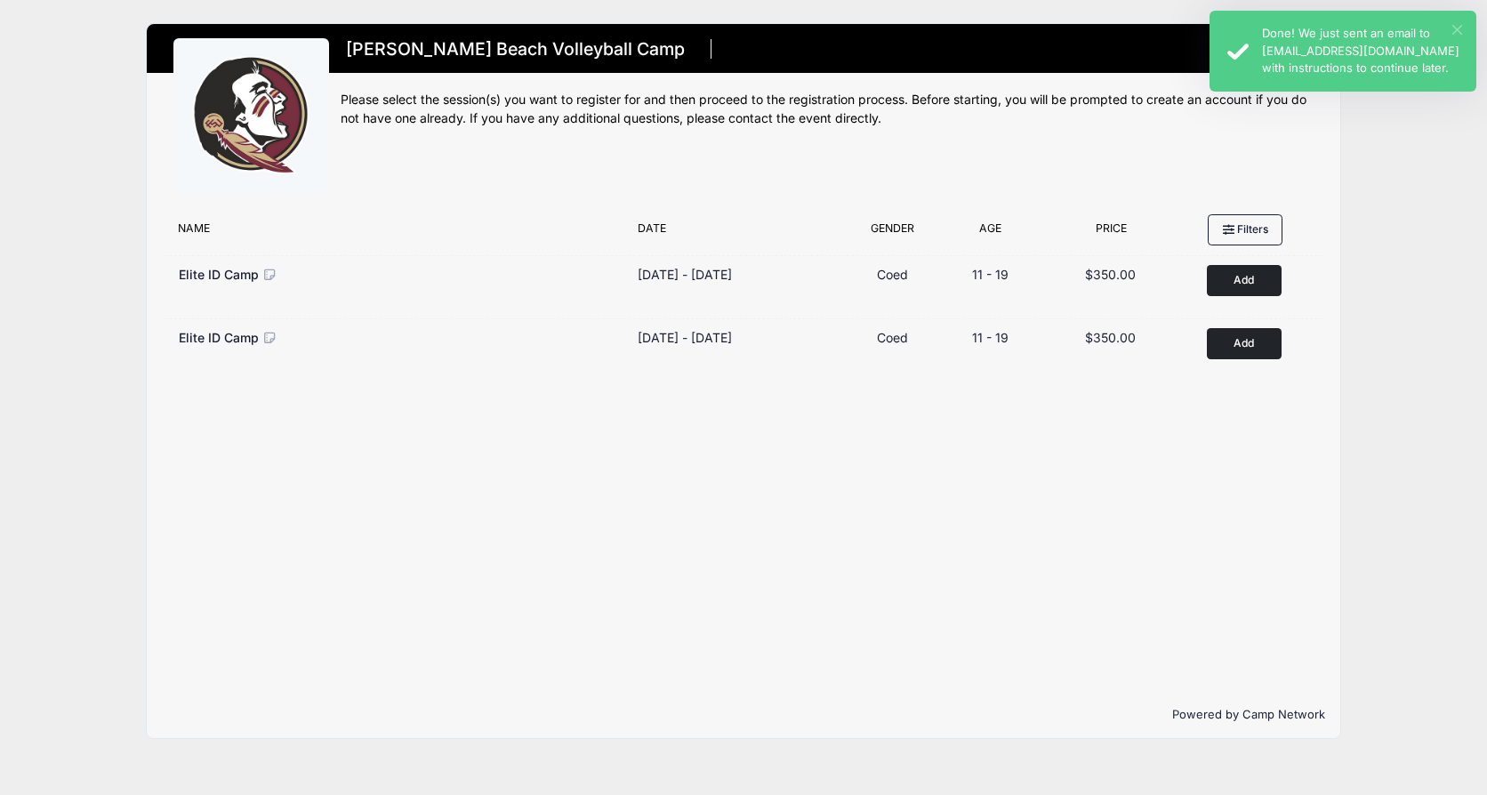
click at [1456, 25] on button "×" at bounding box center [1457, 30] width 10 height 10
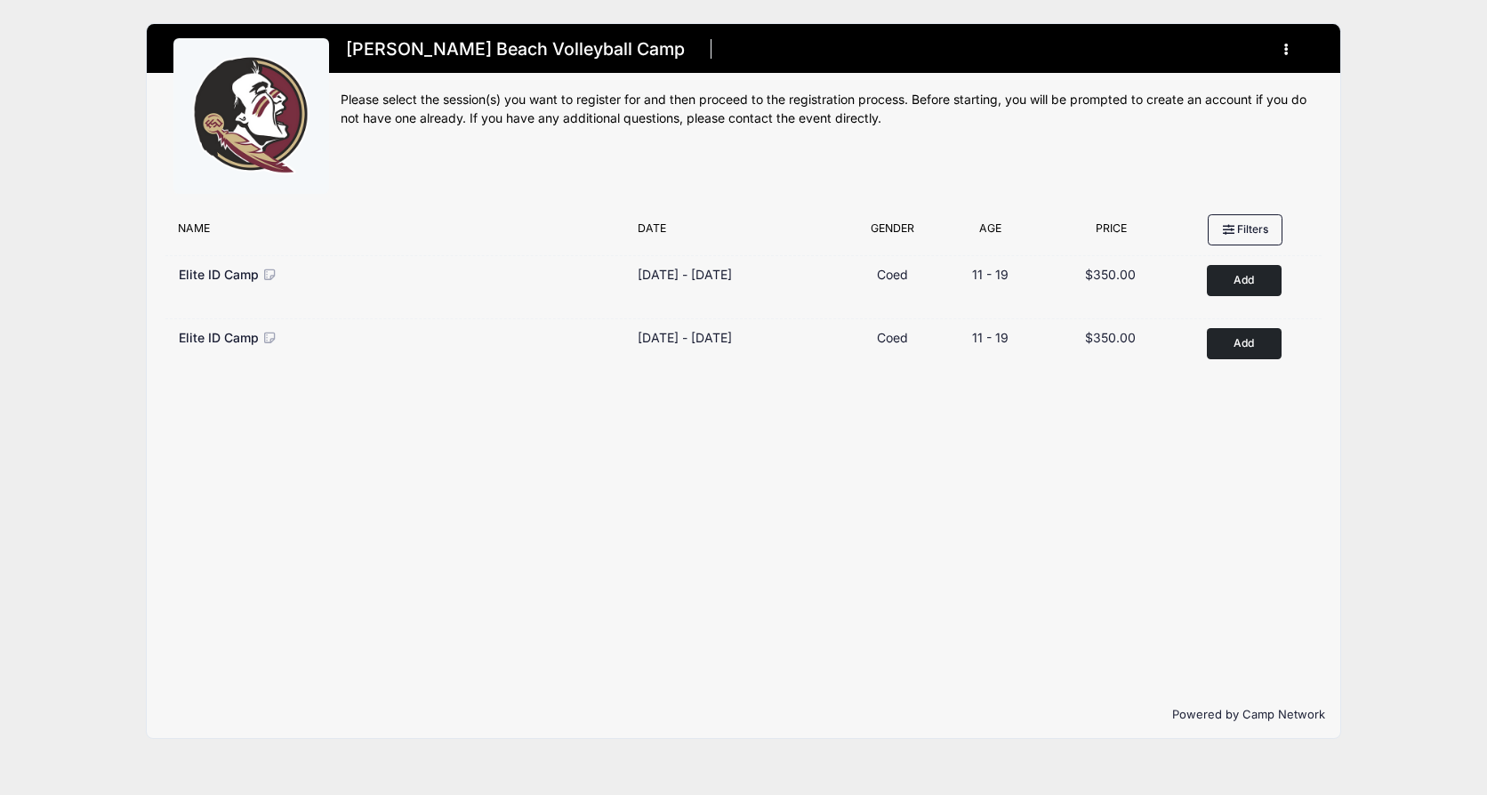
click at [471, 51] on h1 "[PERSON_NAME] Beach Volleyball Camp" at bounding box center [516, 49] width 350 height 31
